Goal: Information Seeking & Learning: Find specific fact

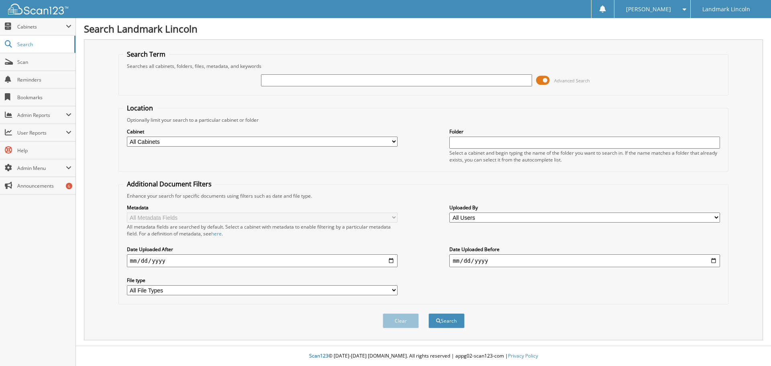
click at [275, 86] on input "text" at bounding box center [396, 80] width 271 height 12
type input "328370"
click at [429, 313] on button "Search" at bounding box center [447, 320] width 36 height 15
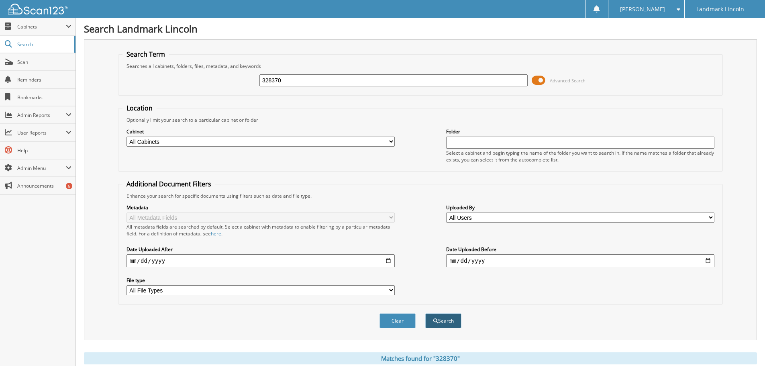
click at [447, 321] on button "Search" at bounding box center [443, 320] width 36 height 15
click at [22, 47] on span "Search" at bounding box center [43, 44] width 53 height 7
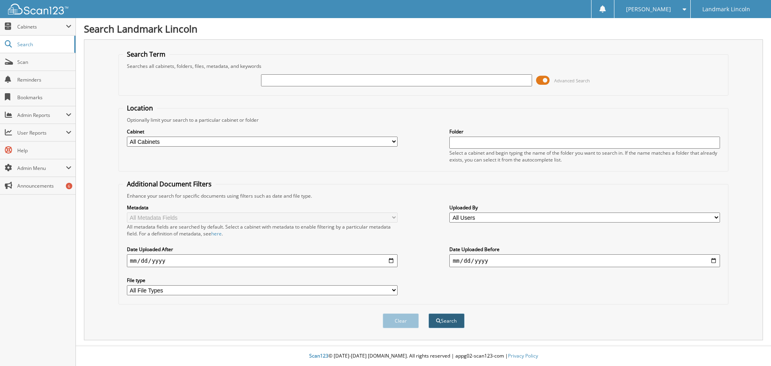
click at [453, 319] on button "Search" at bounding box center [447, 320] width 36 height 15
click at [27, 45] on span "Search" at bounding box center [43, 44] width 53 height 7
click at [274, 81] on input "text" at bounding box center [396, 80] width 271 height 12
type input "312678"
click at [448, 321] on button "Search" at bounding box center [447, 320] width 36 height 15
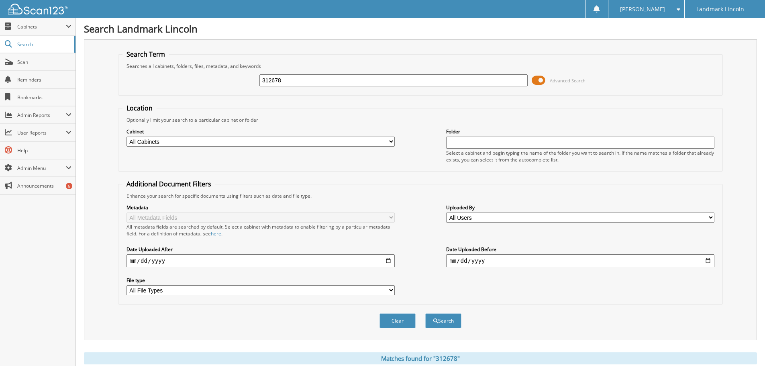
drag, startPoint x: 286, startPoint y: 81, endPoint x: 188, endPoint y: 92, distance: 99.0
click at [188, 92] on fieldset "Search Term Searches all cabinets, folders, files, metadata, and keywords 31267…" at bounding box center [420, 73] width 605 height 46
type input "312846"
click at [441, 318] on button "Search" at bounding box center [443, 320] width 36 height 15
click at [445, 320] on button "Search" at bounding box center [443, 320] width 36 height 15
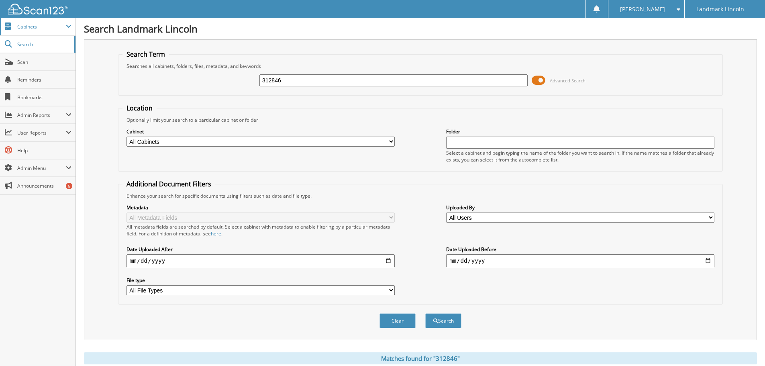
click at [68, 26] on span at bounding box center [69, 26] width 6 height 6
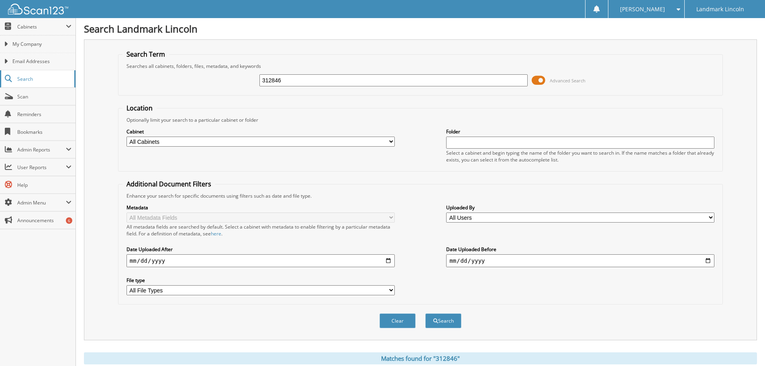
click at [26, 81] on span "Search" at bounding box center [43, 79] width 53 height 7
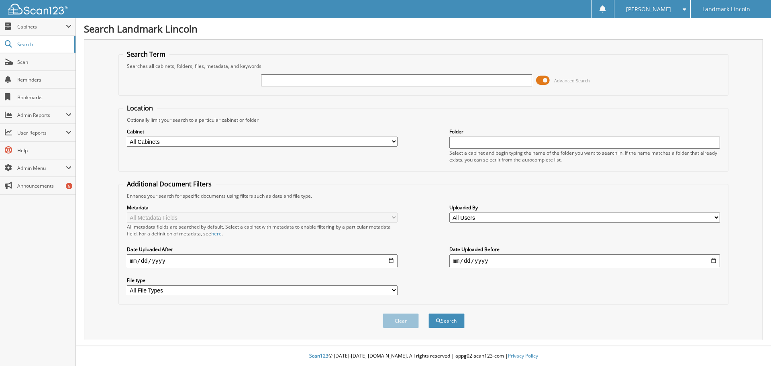
click at [546, 81] on span at bounding box center [543, 80] width 14 height 12
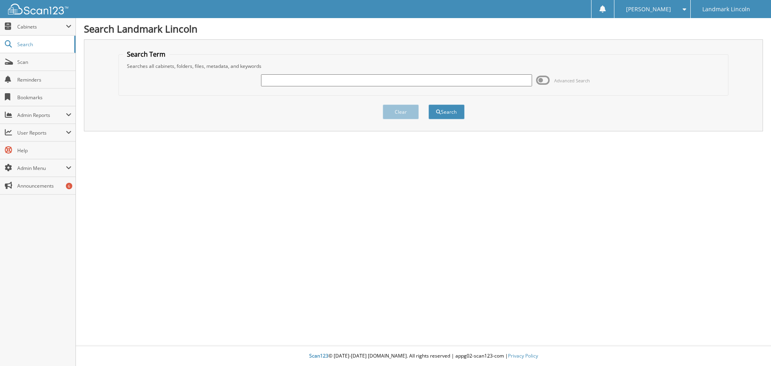
click at [274, 79] on input "text" at bounding box center [396, 80] width 271 height 12
type input "312678"
click at [448, 114] on button "Search" at bounding box center [447, 111] width 36 height 15
